Goal: Task Accomplishment & Management: Use online tool/utility

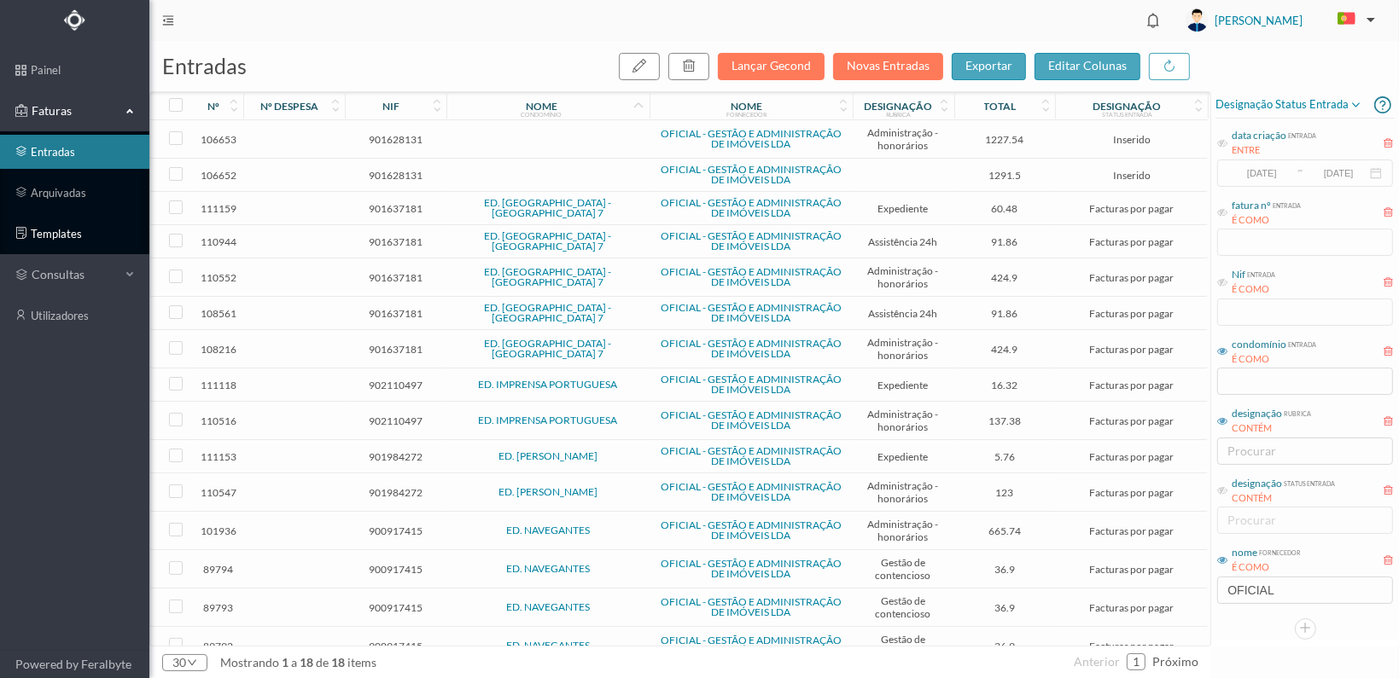
scroll to position [130, 0]
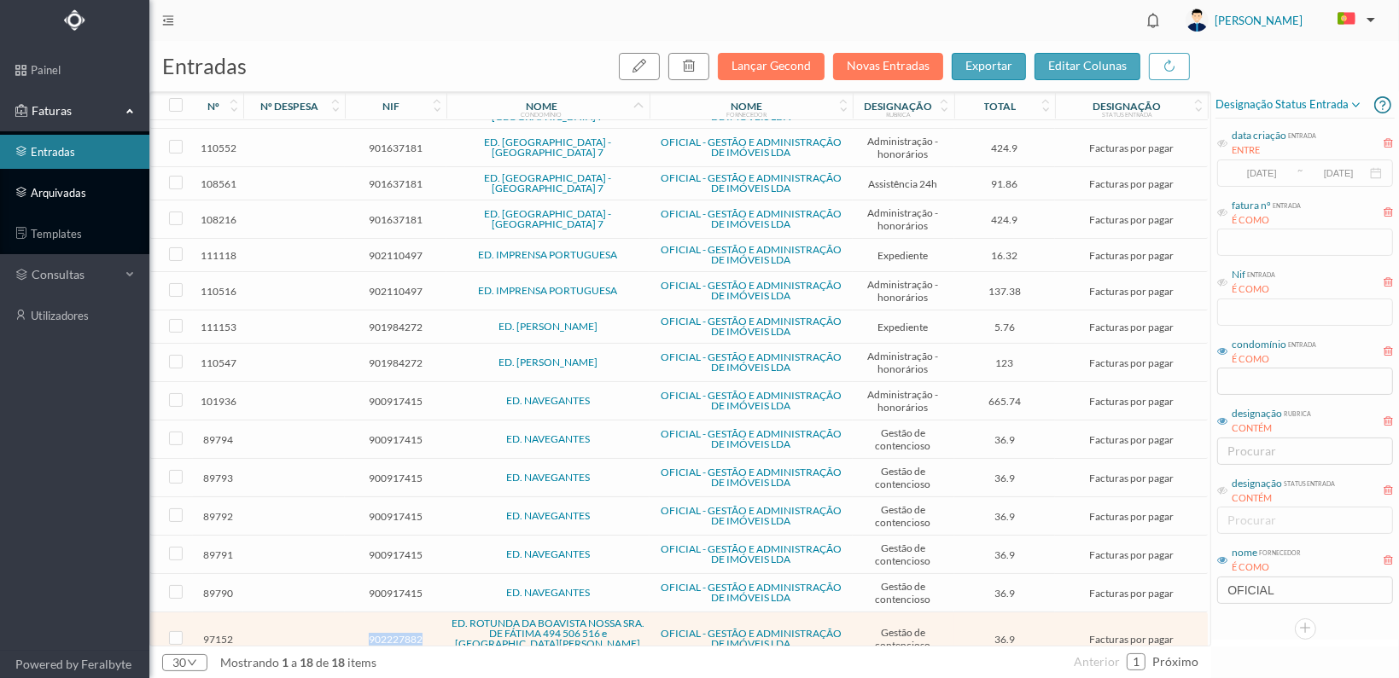
click at [46, 190] on link "arquivadas" at bounding box center [74, 193] width 149 height 34
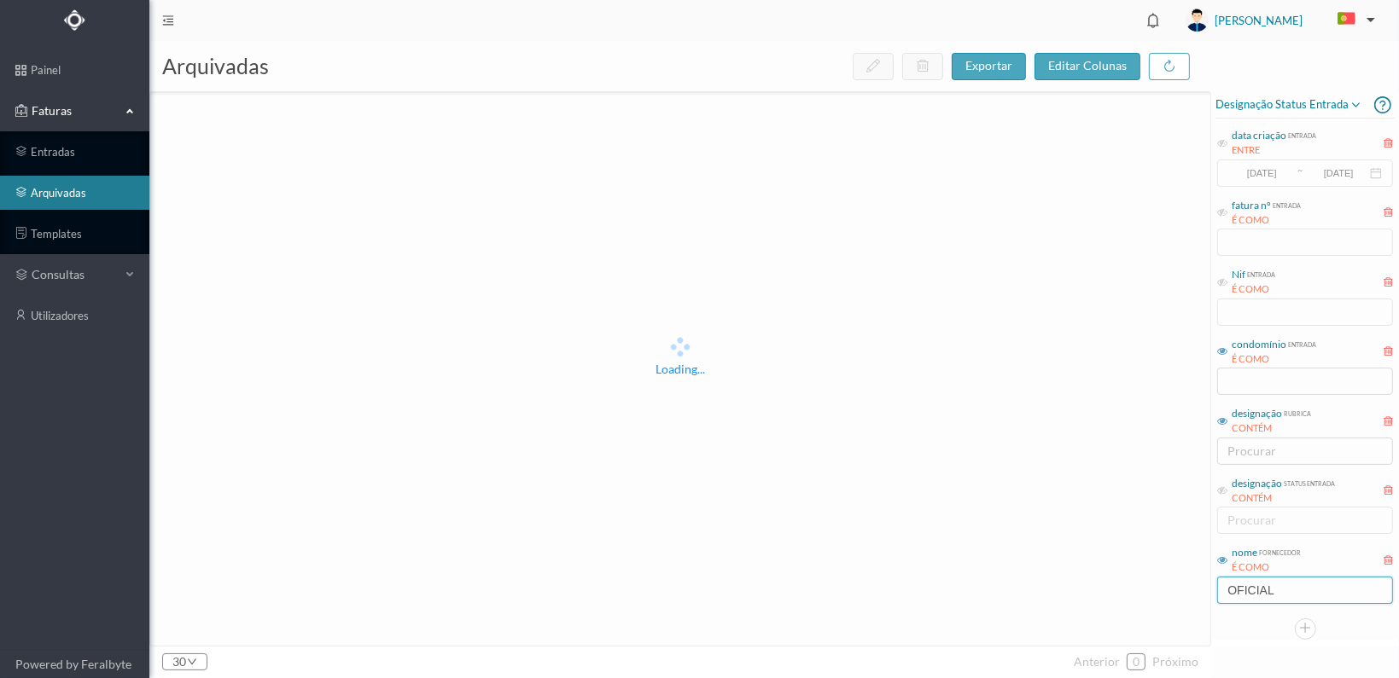
drag, startPoint x: 1288, startPoint y: 592, endPoint x: 1160, endPoint y: 592, distance: 127.1
click at [1160, 592] on div "arquivadas exportar editar colunas Loading... 30 anterior 0 próximo Designação …" at bounding box center [773, 359] width 1249 height 637
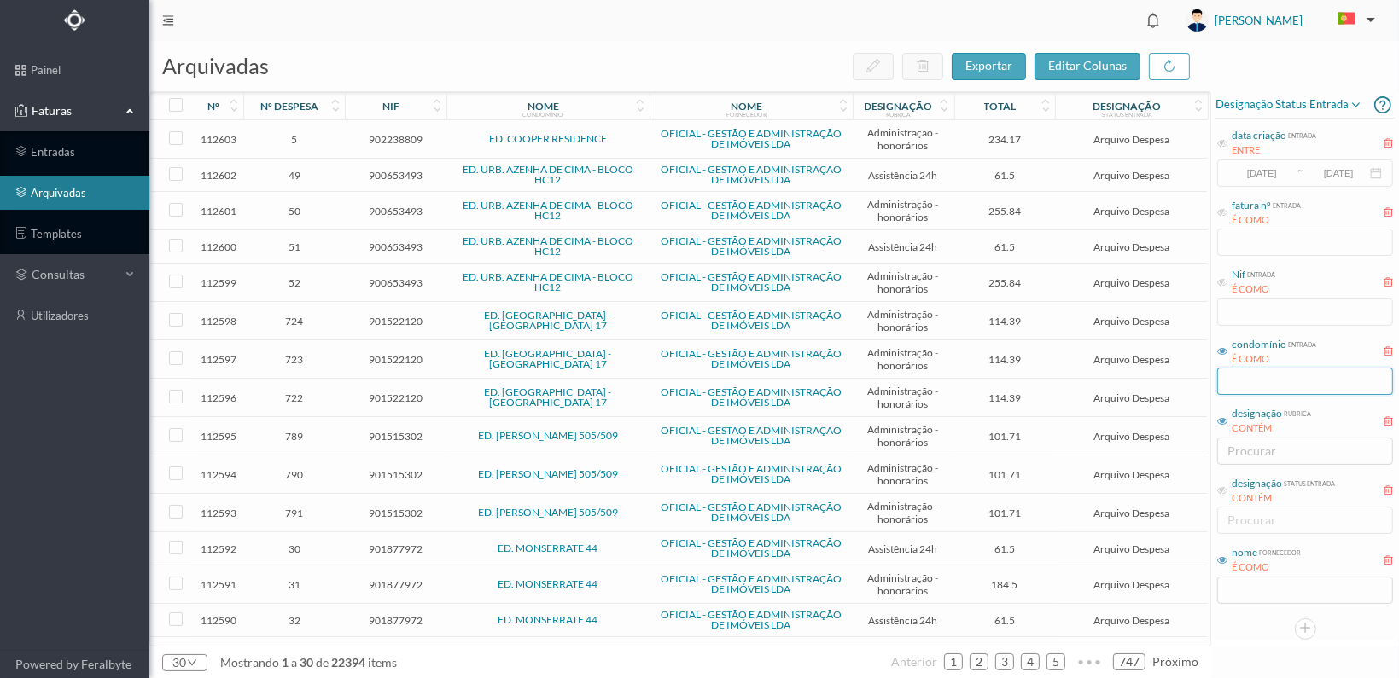
click at [1253, 371] on input "text" at bounding box center [1305, 381] width 176 height 27
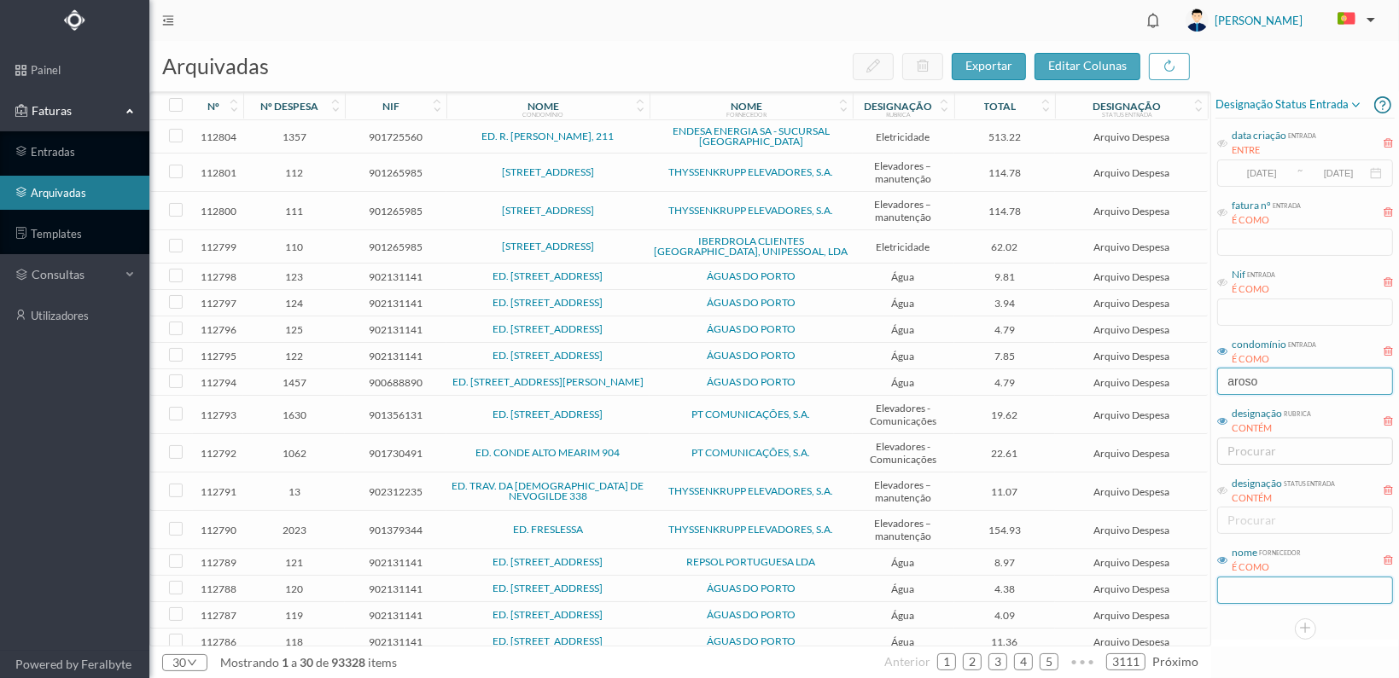
type input "aroso"
drag, startPoint x: 1259, startPoint y: 597, endPoint x: 1244, endPoint y: 597, distance: 14.5
click at [1246, 597] on input "text" at bounding box center [1305, 590] width 176 height 27
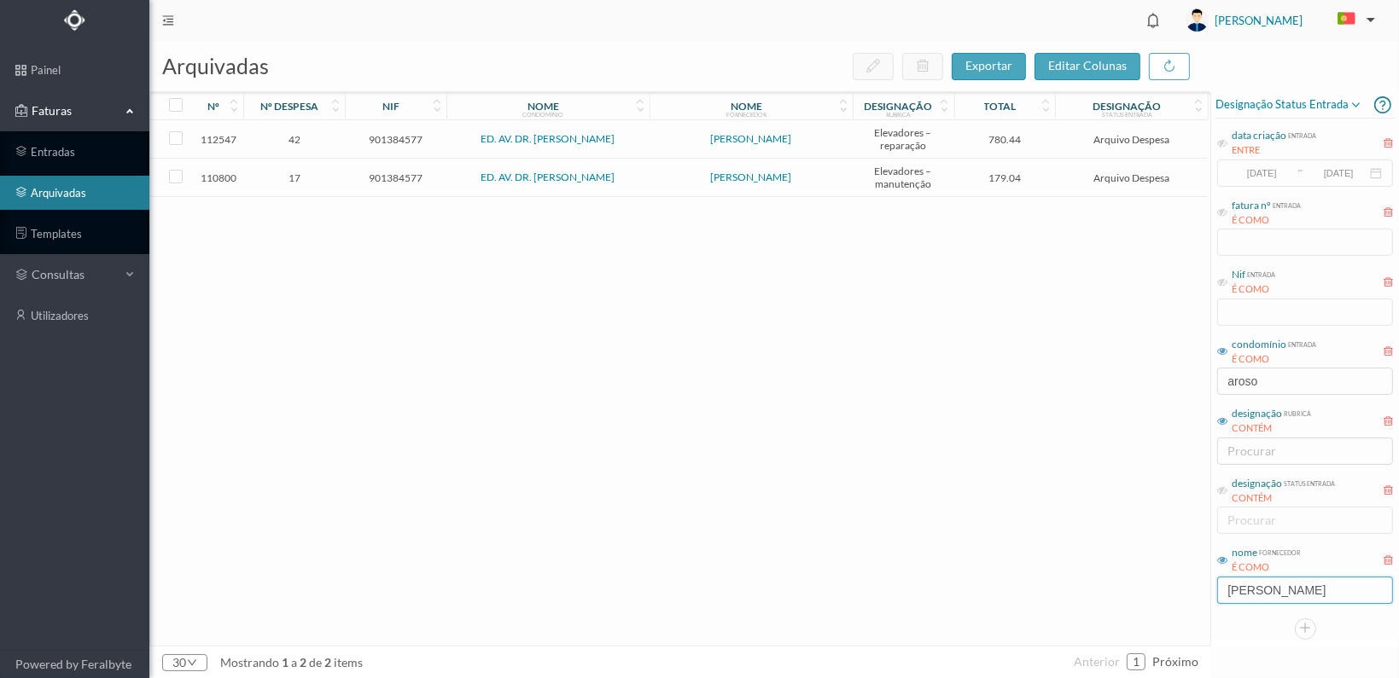
type input "[PERSON_NAME]"
click at [387, 137] on span "901384577" at bounding box center [395, 139] width 93 height 13
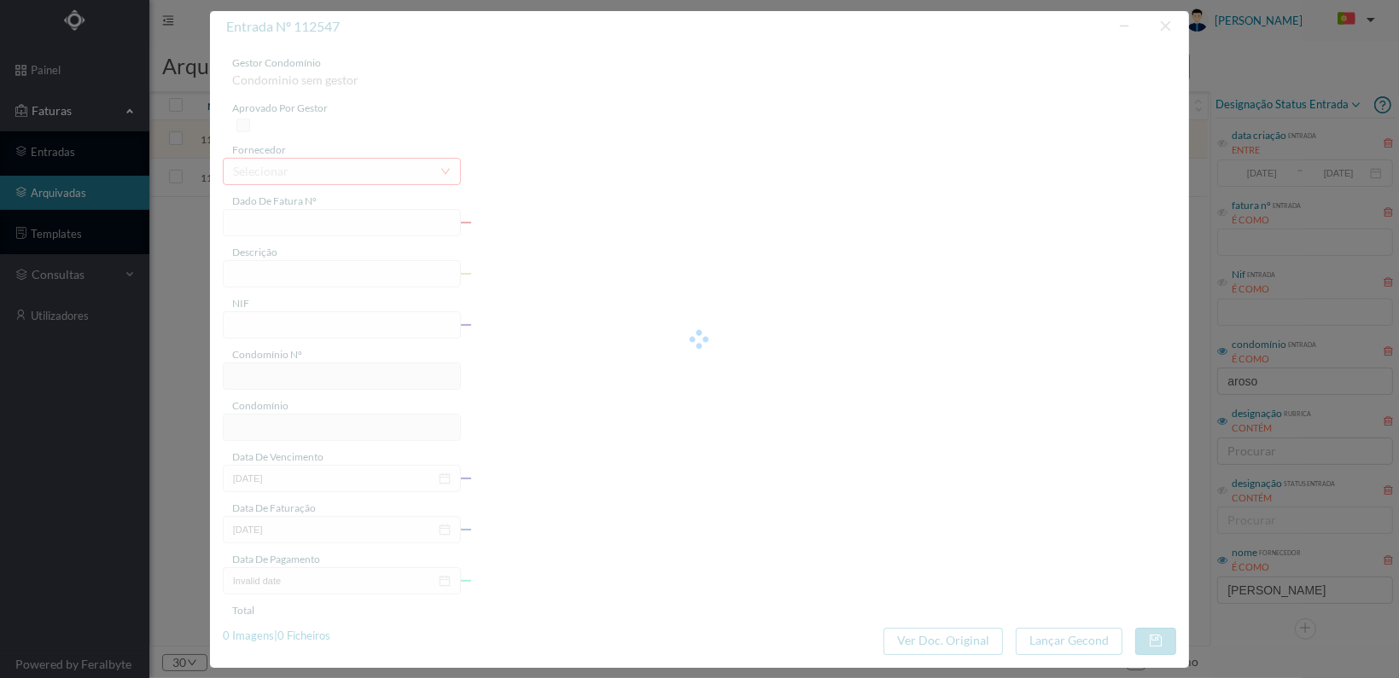
type input "FA 2025.3B/25007129"
type input "Reparação elevador"
type input "901384577"
type input "[DATE]"
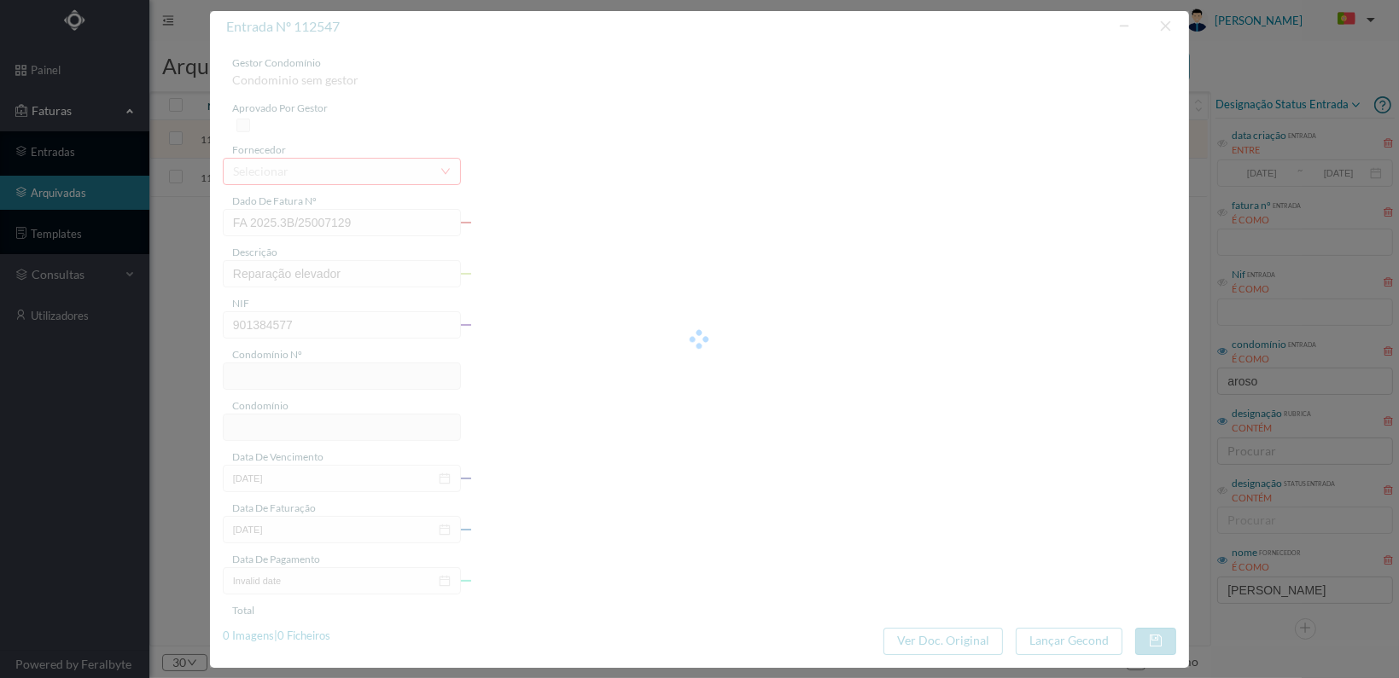
type input "[DATE]"
type input "780.44"
type input "706"
type input "ED. AV. DR. [PERSON_NAME]"
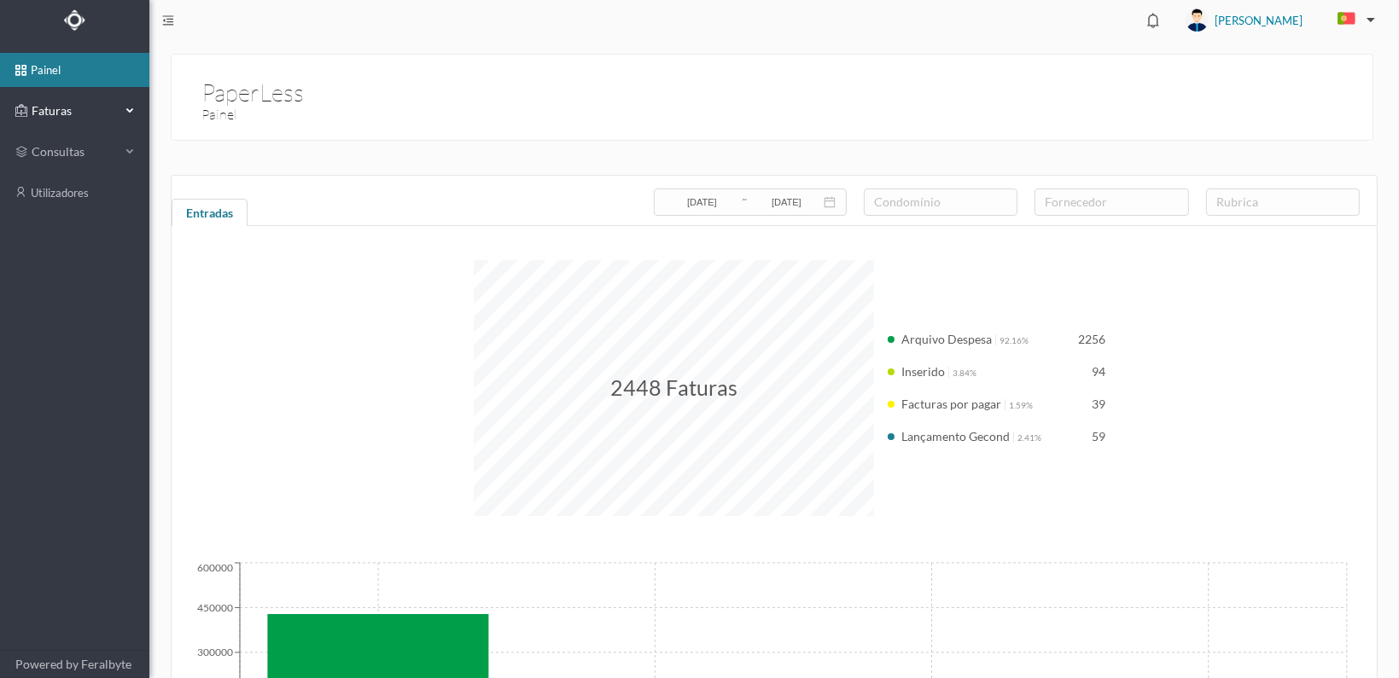
click at [50, 113] on span "Faturas" at bounding box center [74, 110] width 94 height 17
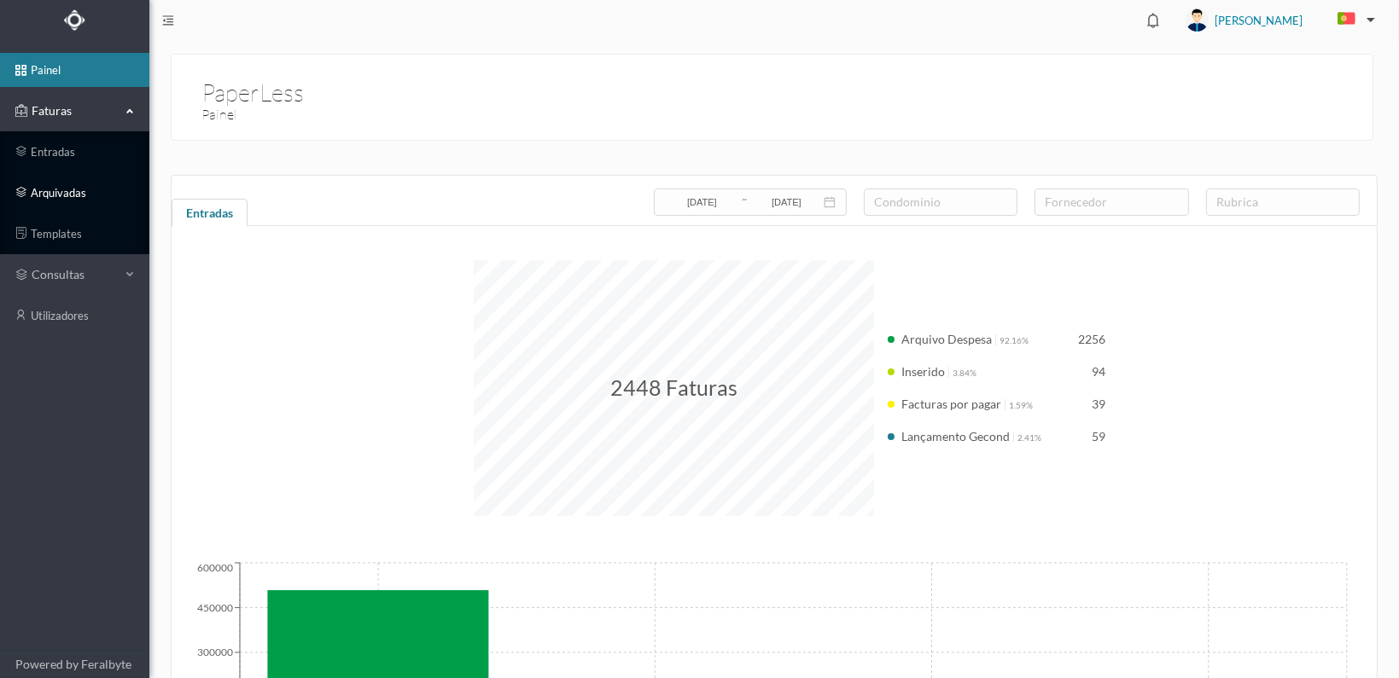
drag, startPoint x: 37, startPoint y: 191, endPoint x: 87, endPoint y: 195, distance: 50.5
click at [38, 191] on link "arquivadas" at bounding box center [74, 193] width 149 height 34
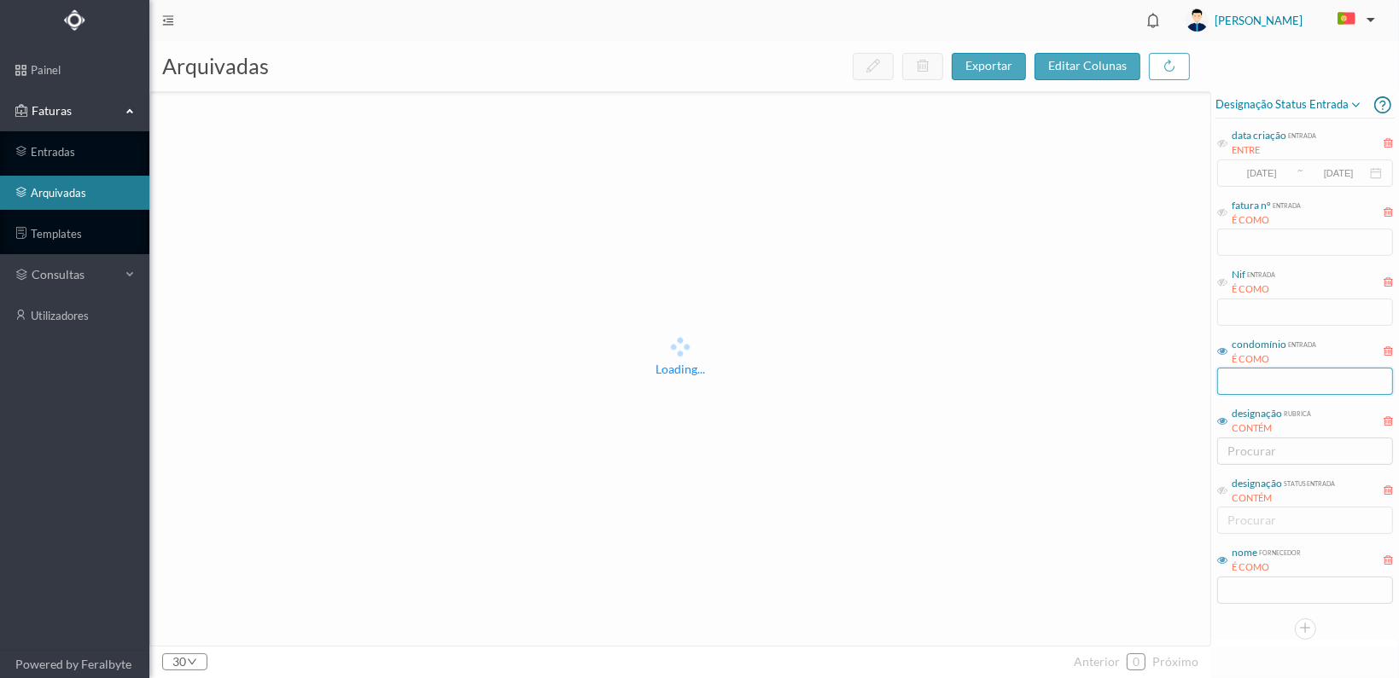
drag, startPoint x: 1223, startPoint y: 351, endPoint x: 1242, endPoint y: 381, distance: 35.3
click at [1224, 352] on icon at bounding box center [1222, 351] width 10 height 10
click at [1242, 381] on input "text" at bounding box center [1305, 381] width 176 height 27
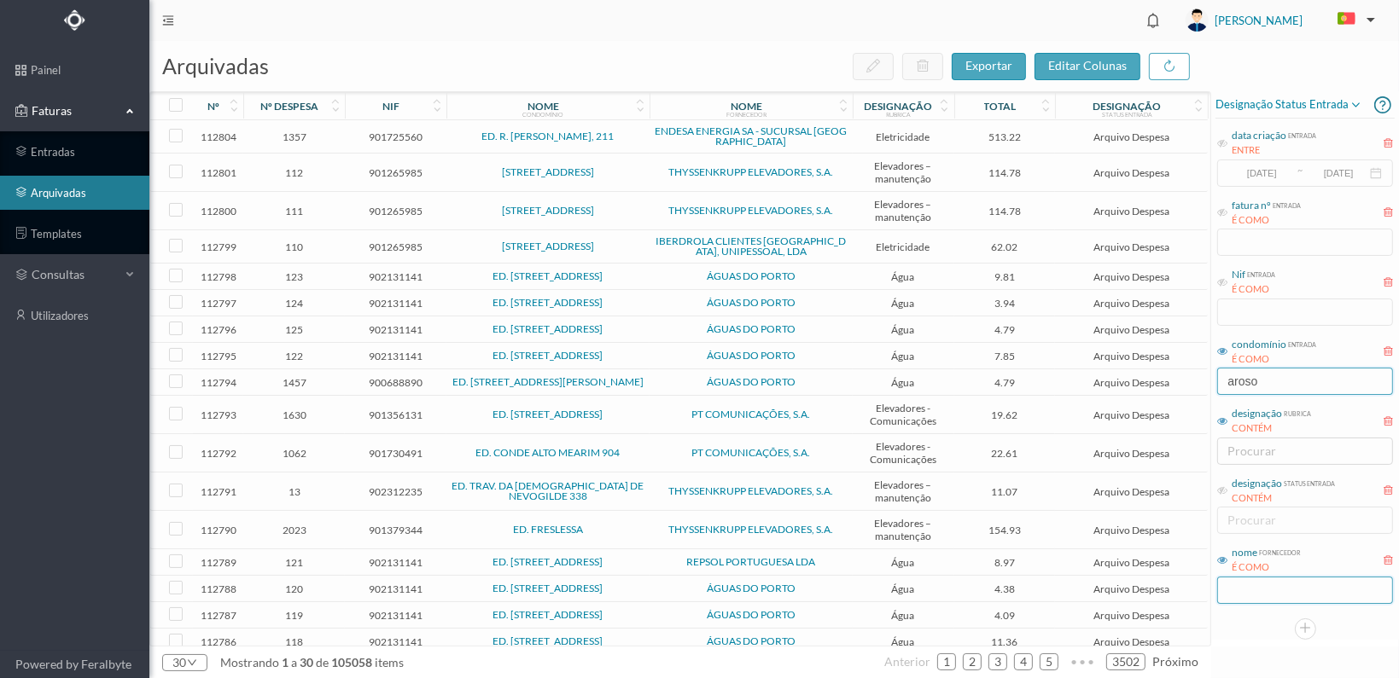
type input "aroso"
click at [1241, 593] on input "text" at bounding box center [1305, 590] width 176 height 27
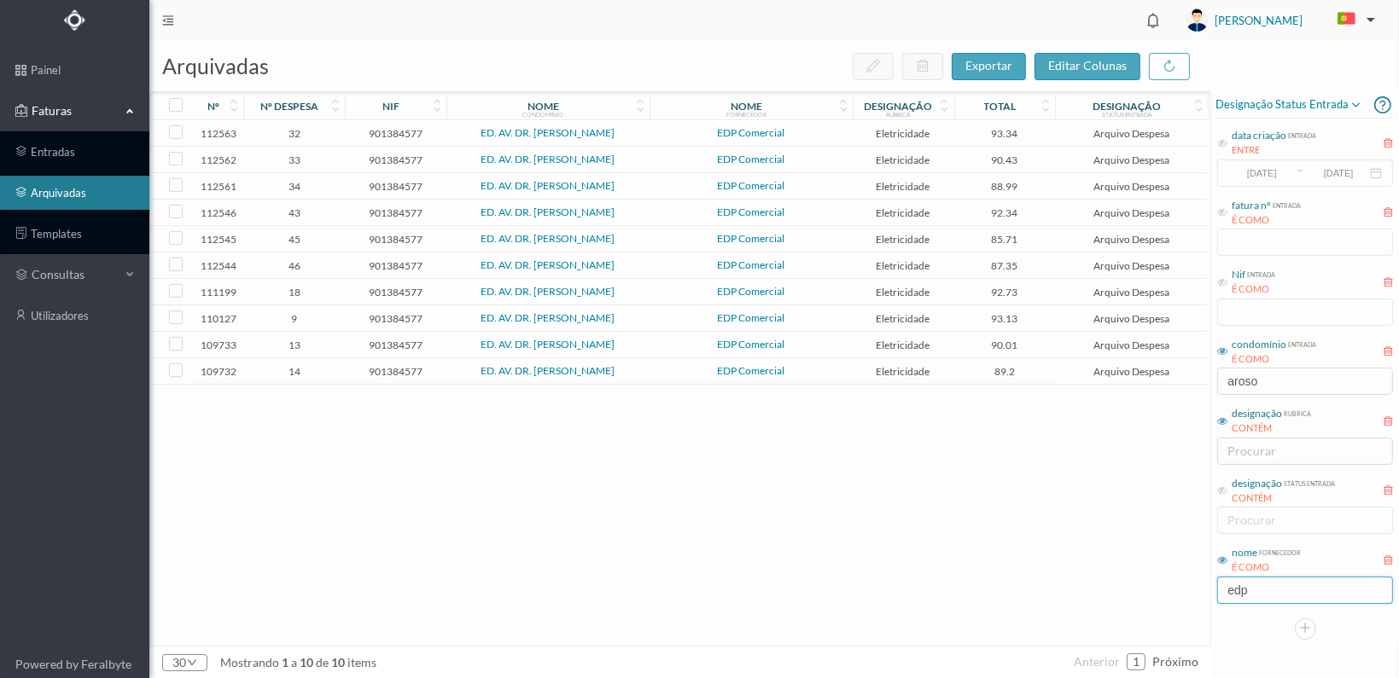
type input "edp"
